Goal: Task Accomplishment & Management: Use online tool/utility

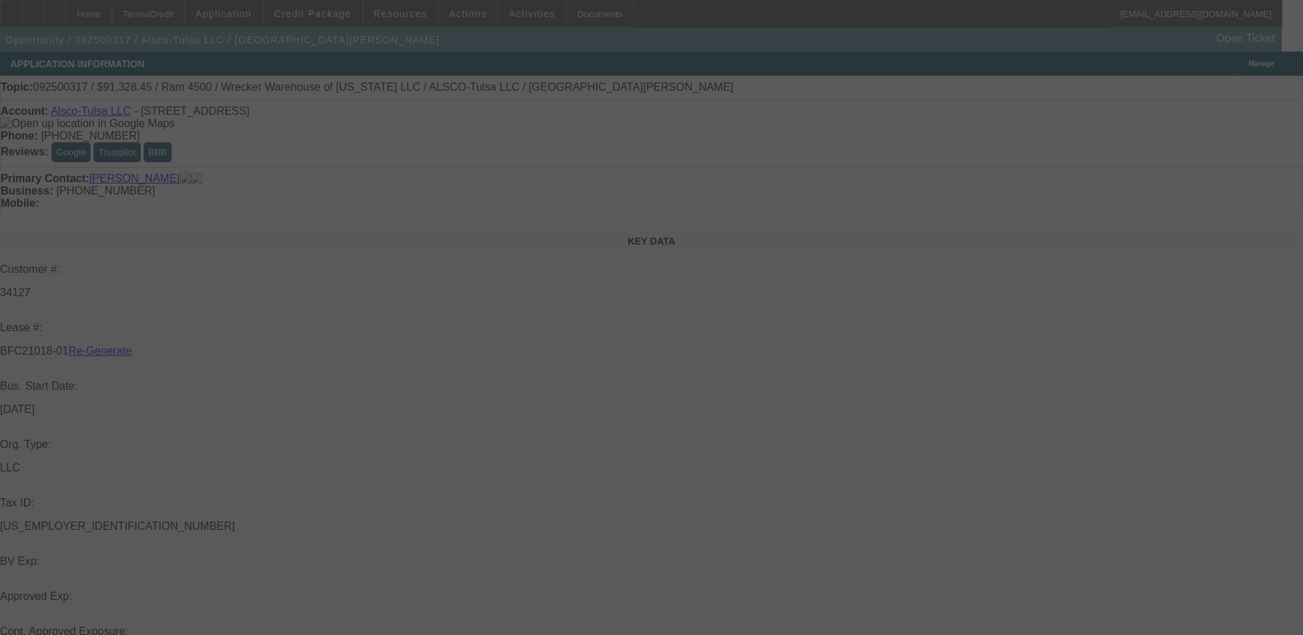
select select "3"
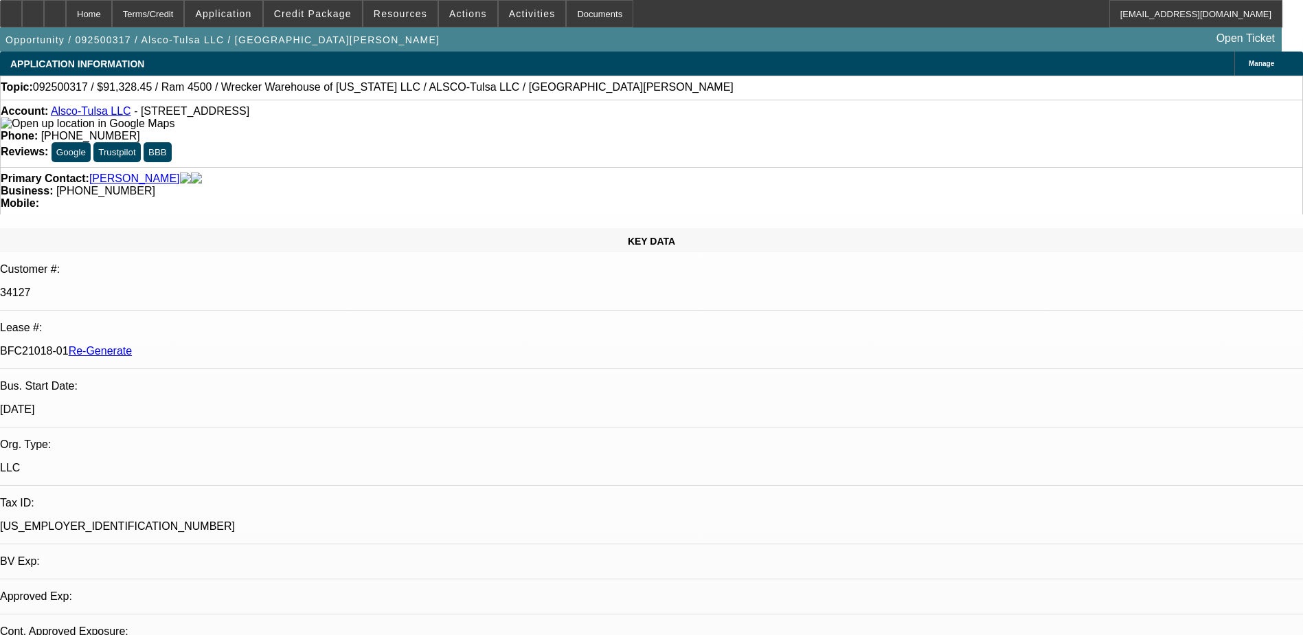
select select "0"
select select "1"
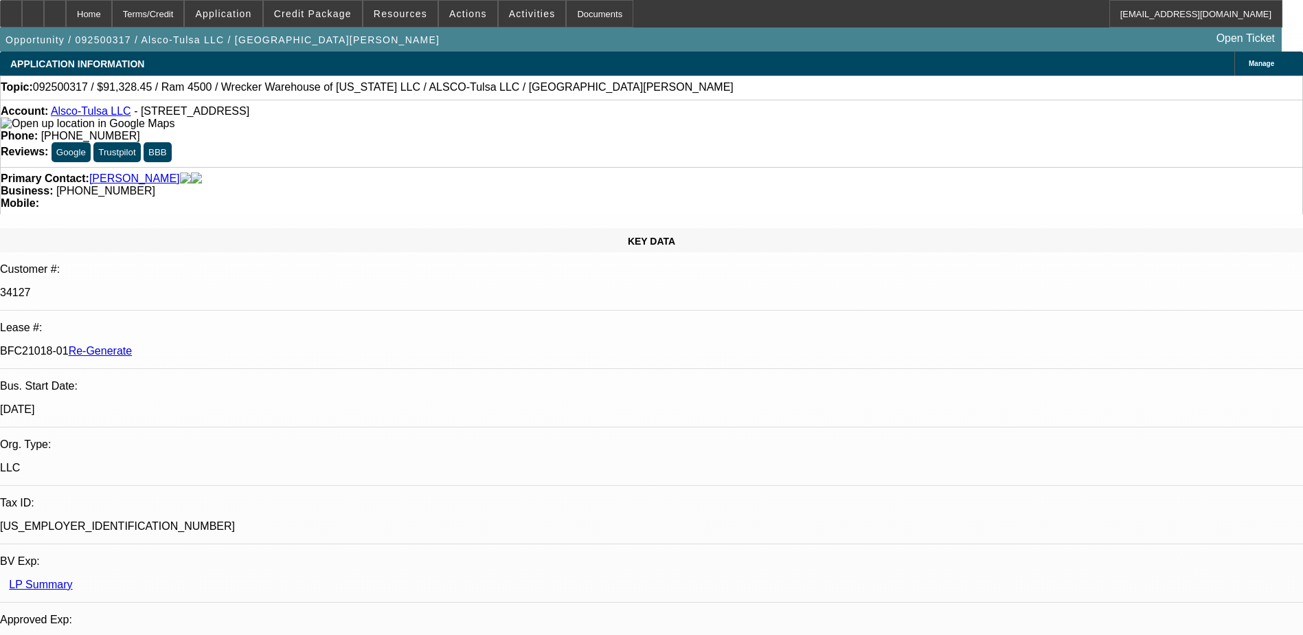
select select "6"
click at [524, 14] on span "Activities" at bounding box center [532, 13] width 47 height 11
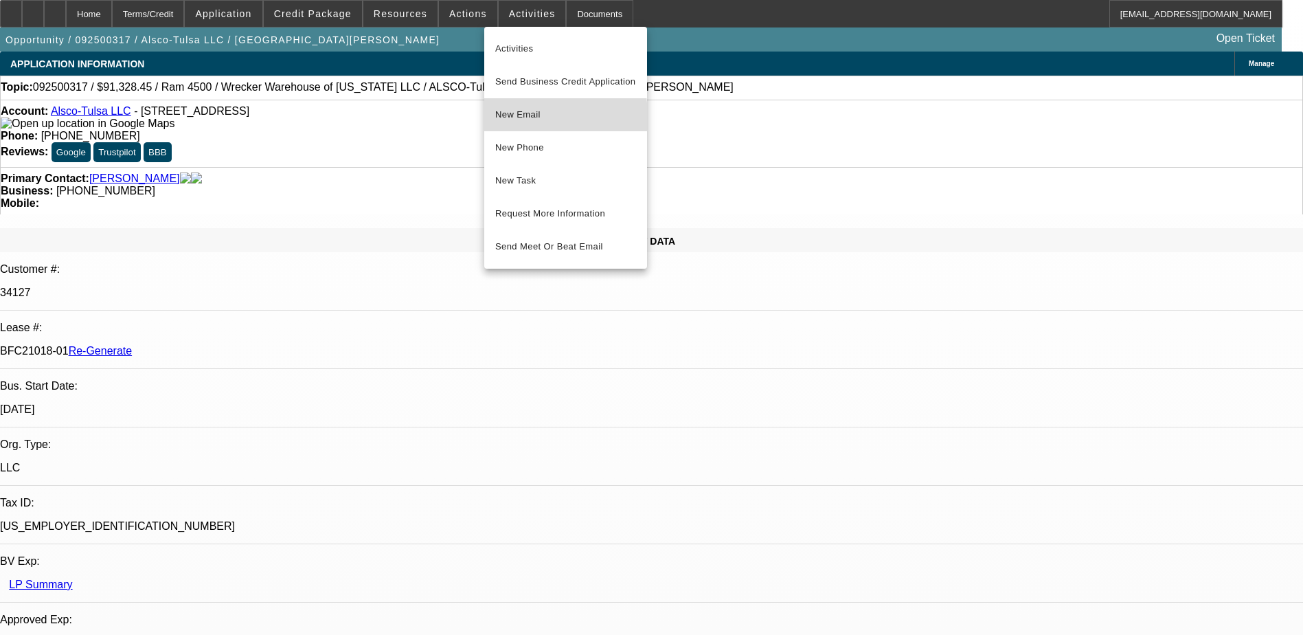
click at [510, 117] on span "New Email" at bounding box center [565, 114] width 141 height 16
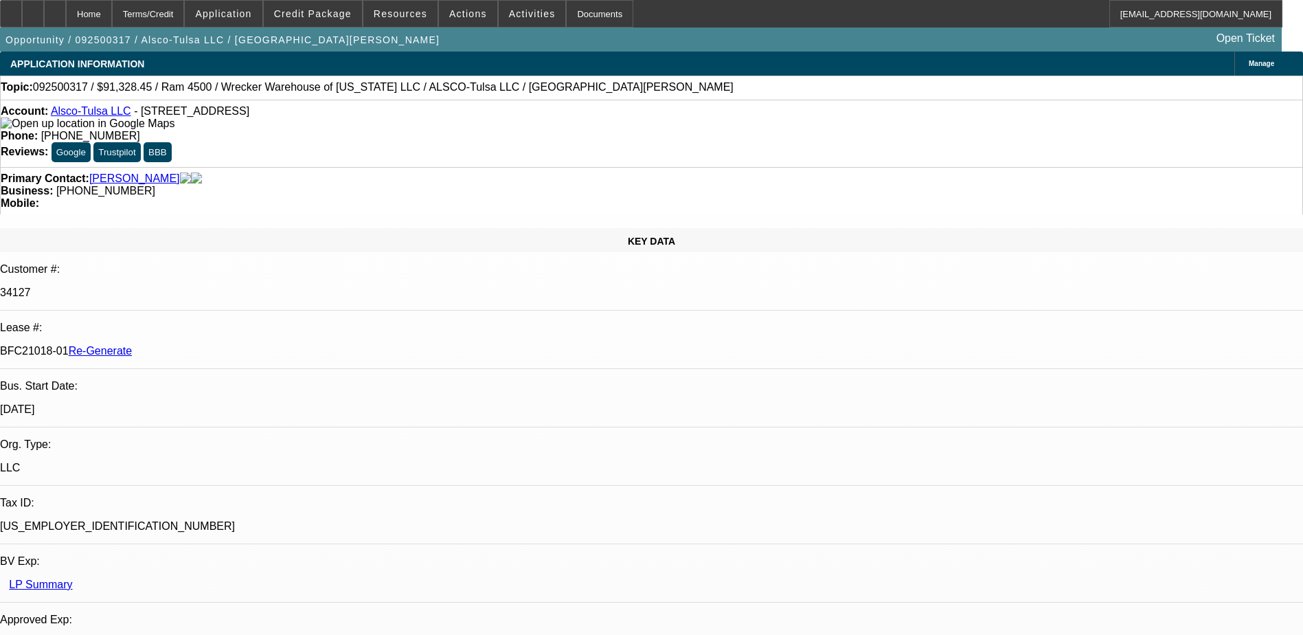
drag, startPoint x: 162, startPoint y: 236, endPoint x: 217, endPoint y: 233, distance: 55.0
click at [217, 345] on p "BFC21018-01 Re-Generate" at bounding box center [651, 351] width 1303 height 12
copy p "BFC21018-01"
click at [572, 12] on div "Documents" at bounding box center [599, 13] width 67 height 27
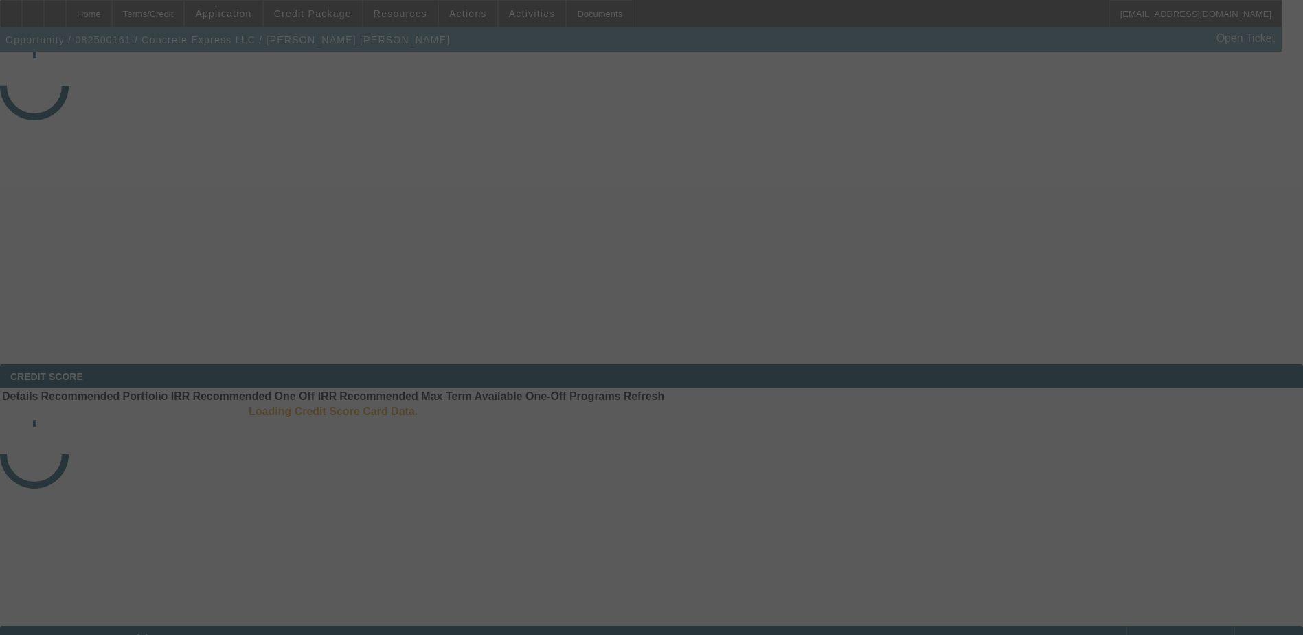
select select "3"
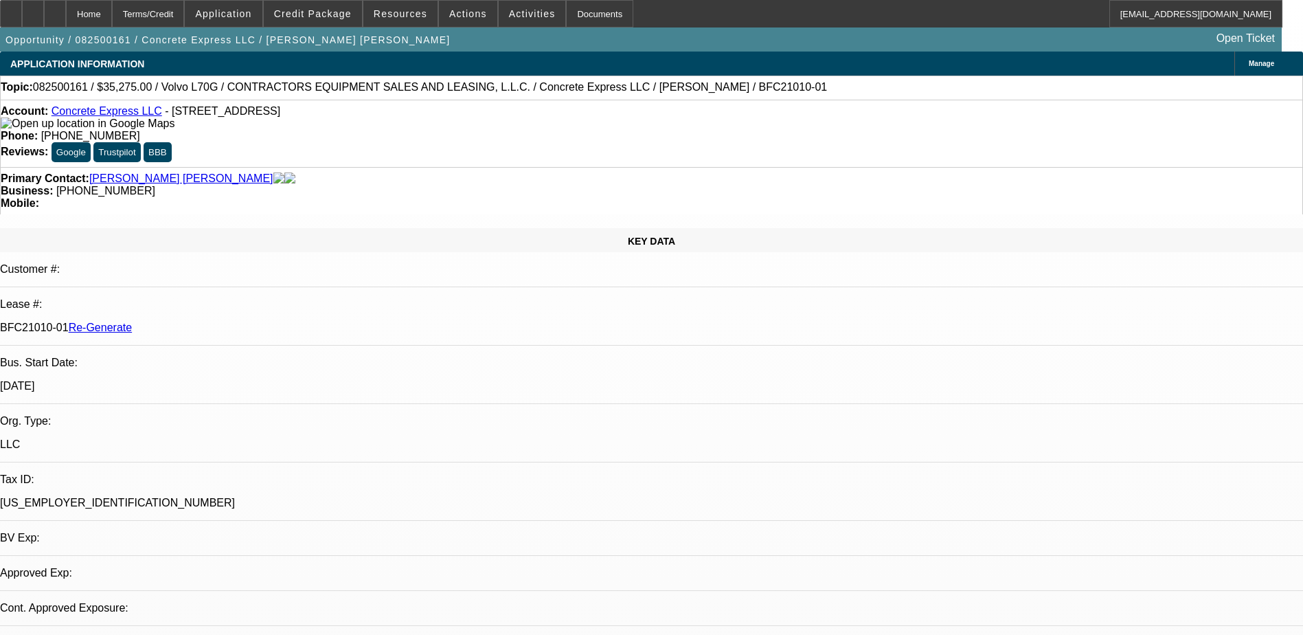
select select "0.15"
select select "2"
select select "0"
select select "1"
select select "2"
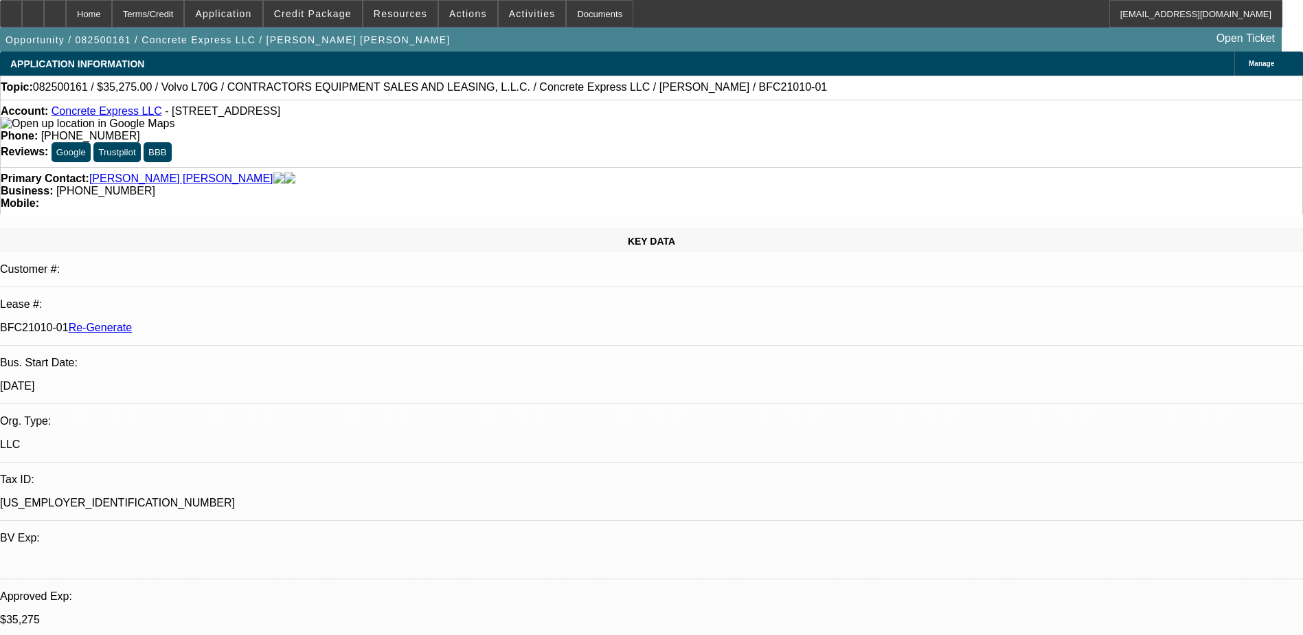
select select "6"
click at [567, 14] on div "Documents" at bounding box center [599, 13] width 67 height 27
